Goal: Task Accomplishment & Management: Manage account settings

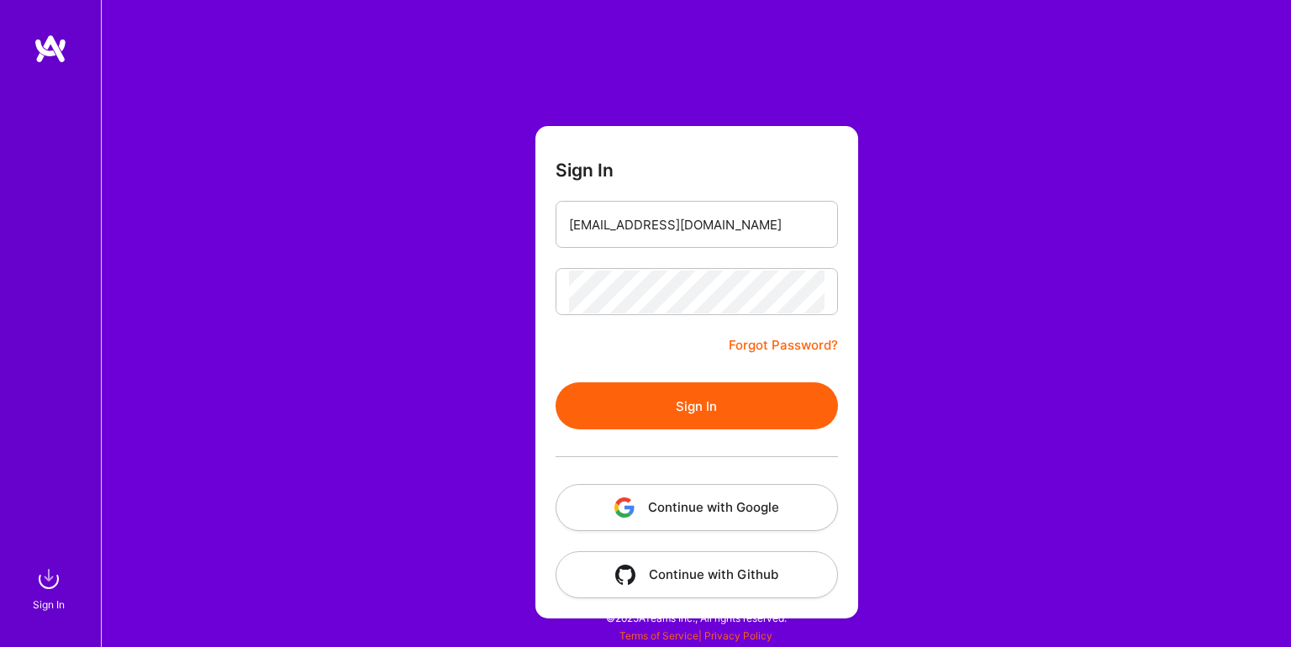
click at [637, 396] on button "Sign In" at bounding box center [697, 406] width 283 height 47
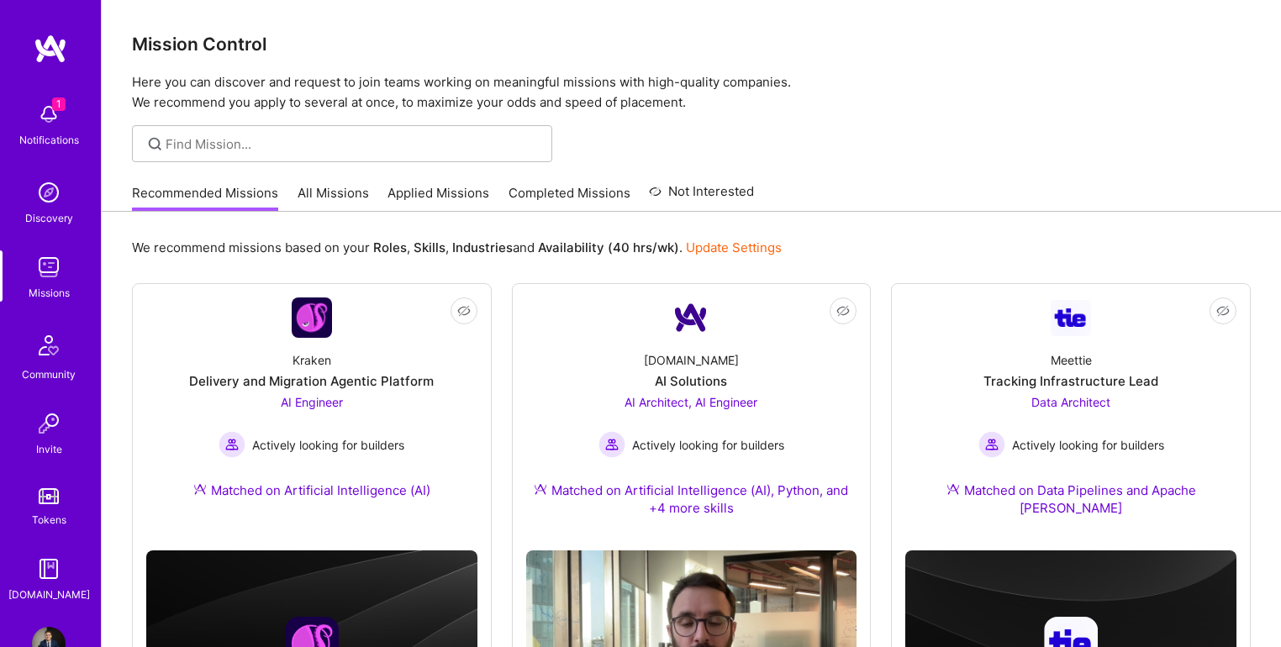
click at [47, 124] on img at bounding box center [49, 115] width 34 height 34
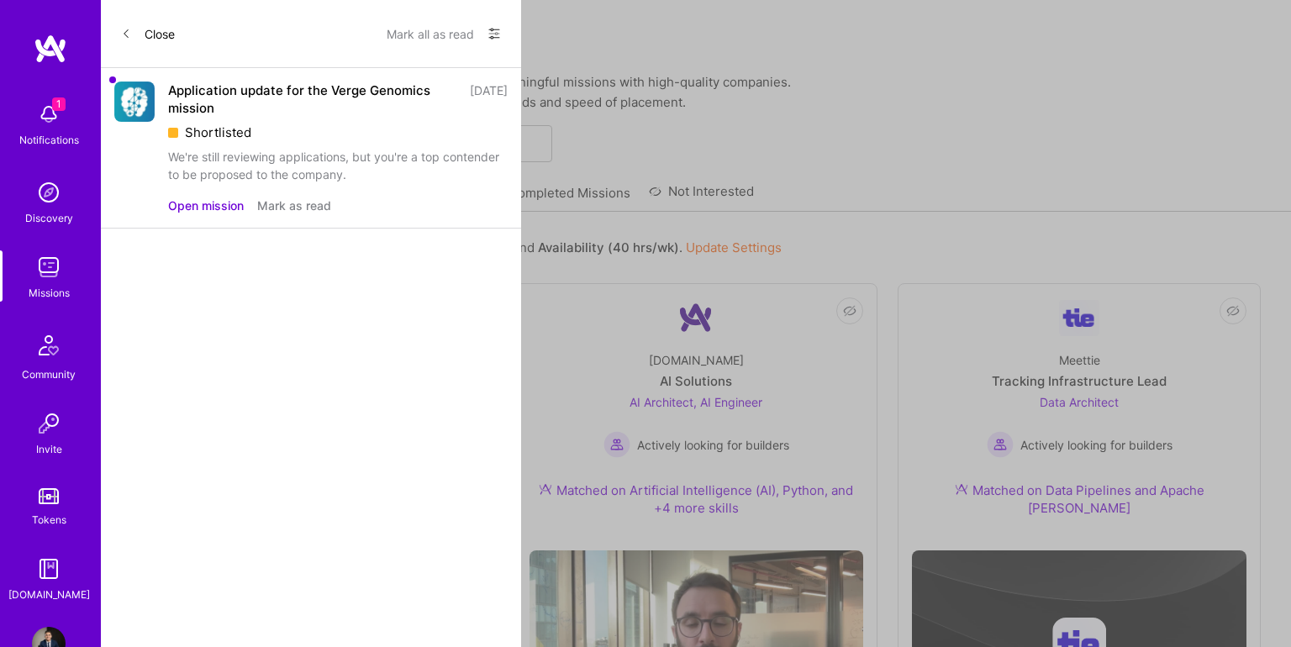
click at [194, 211] on button "Open mission" at bounding box center [206, 206] width 76 height 18
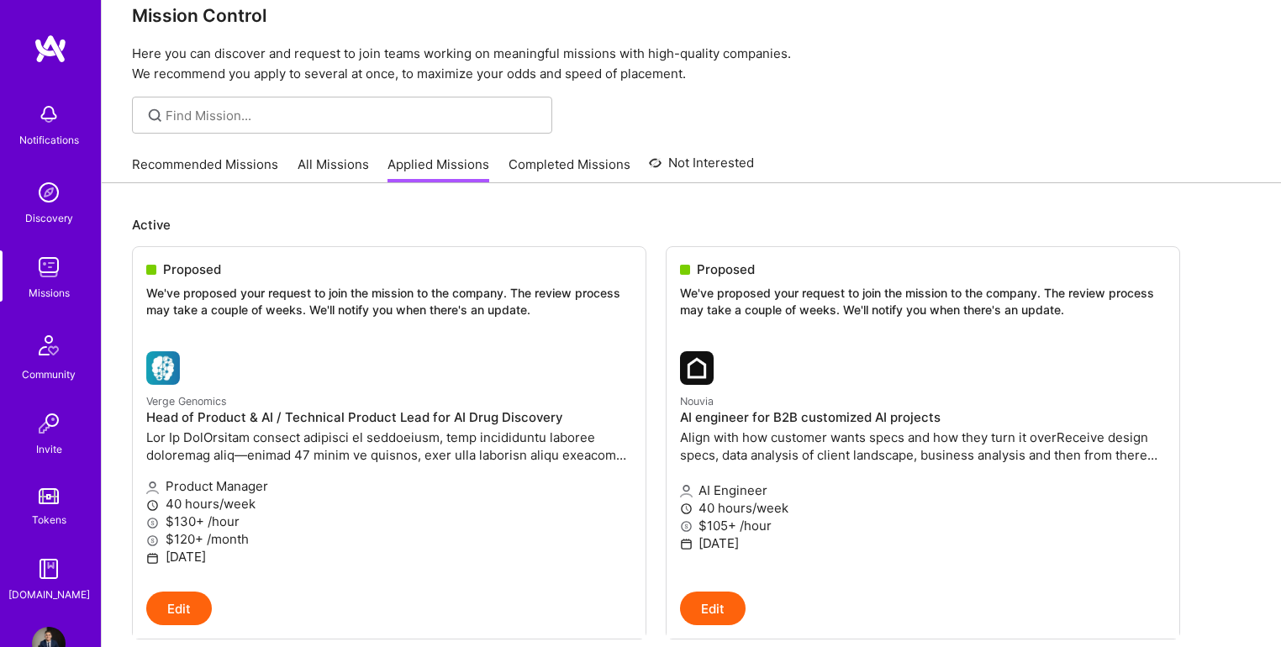
scroll to position [45, 0]
